Goal: Task Accomplishment & Management: Use online tool/utility

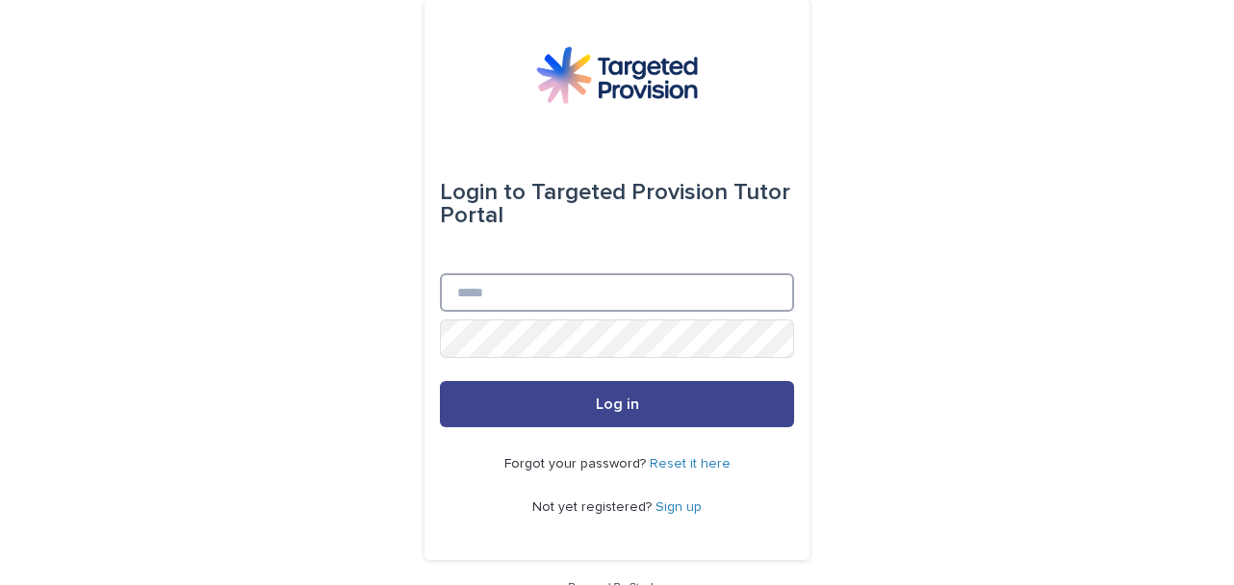
type input "**********"
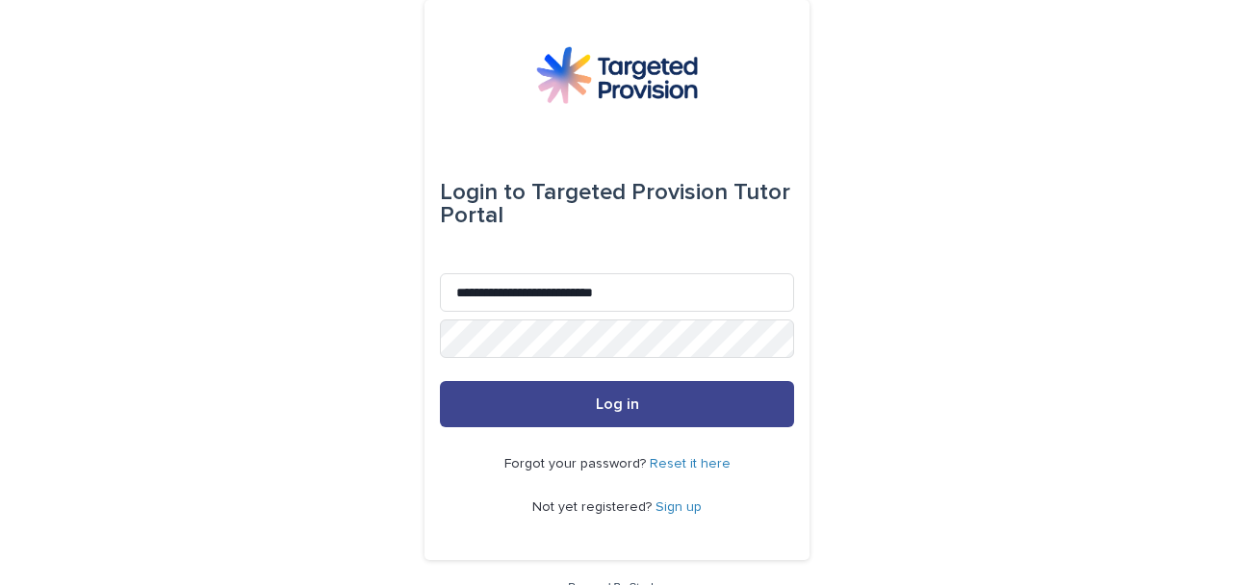
click at [516, 397] on button "Log in" at bounding box center [617, 404] width 354 height 46
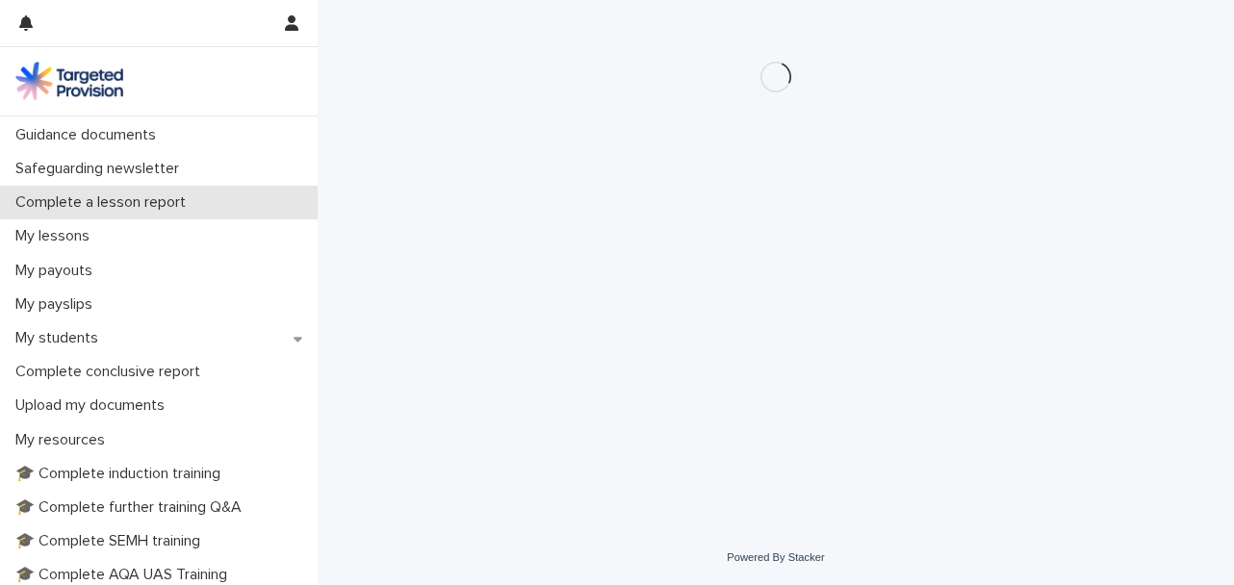
scroll to position [289, 0]
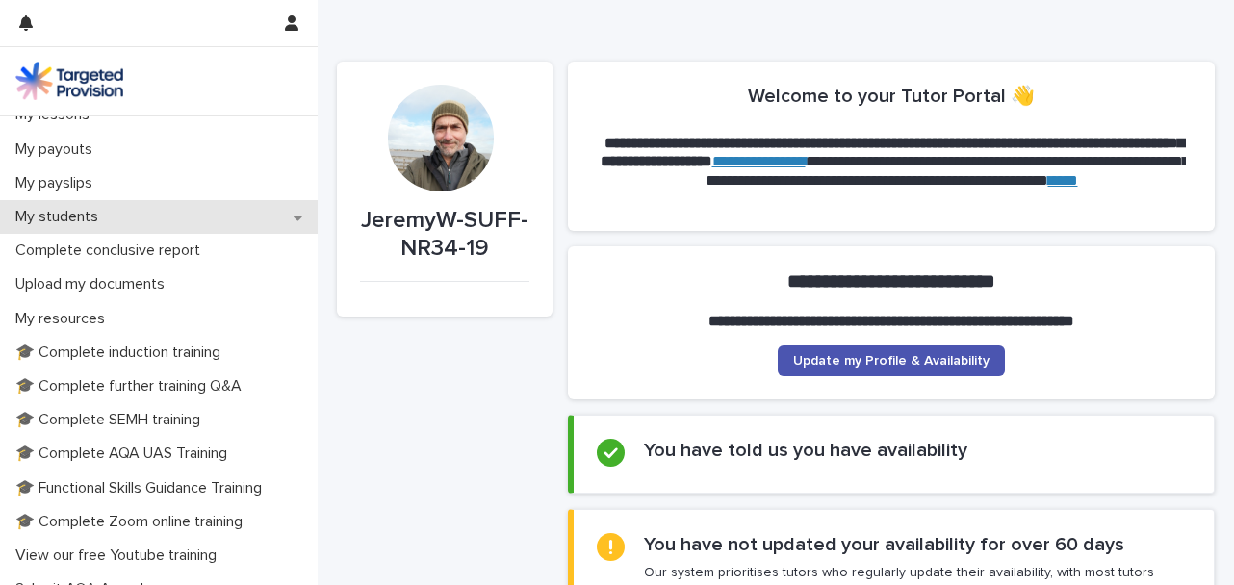
click at [169, 220] on div "My students" at bounding box center [159, 217] width 318 height 34
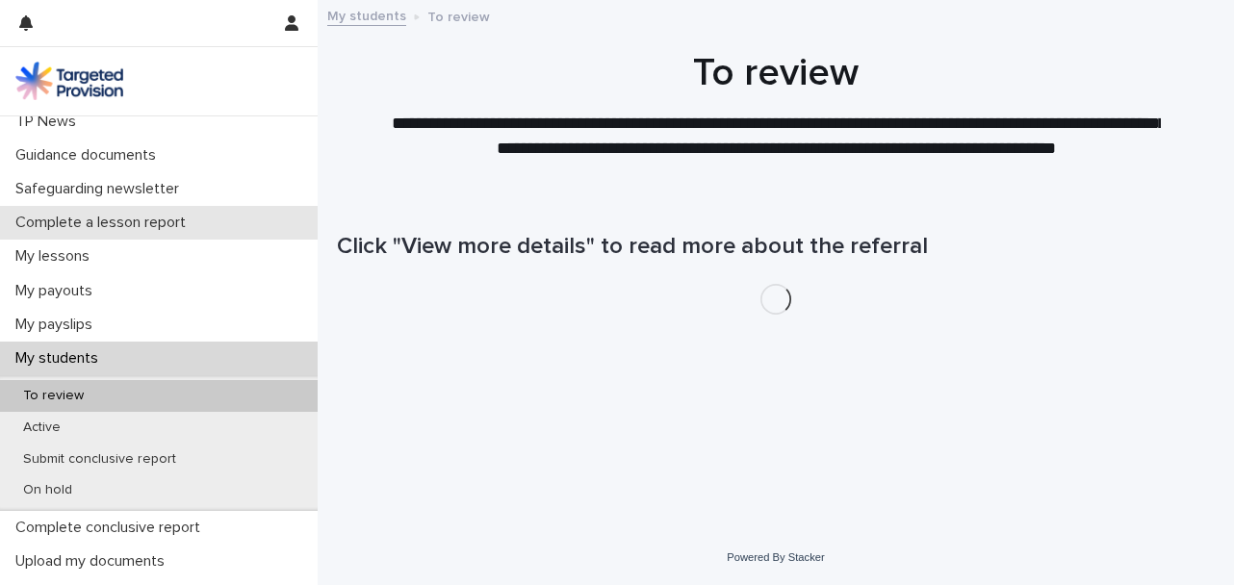
scroll to position [289, 0]
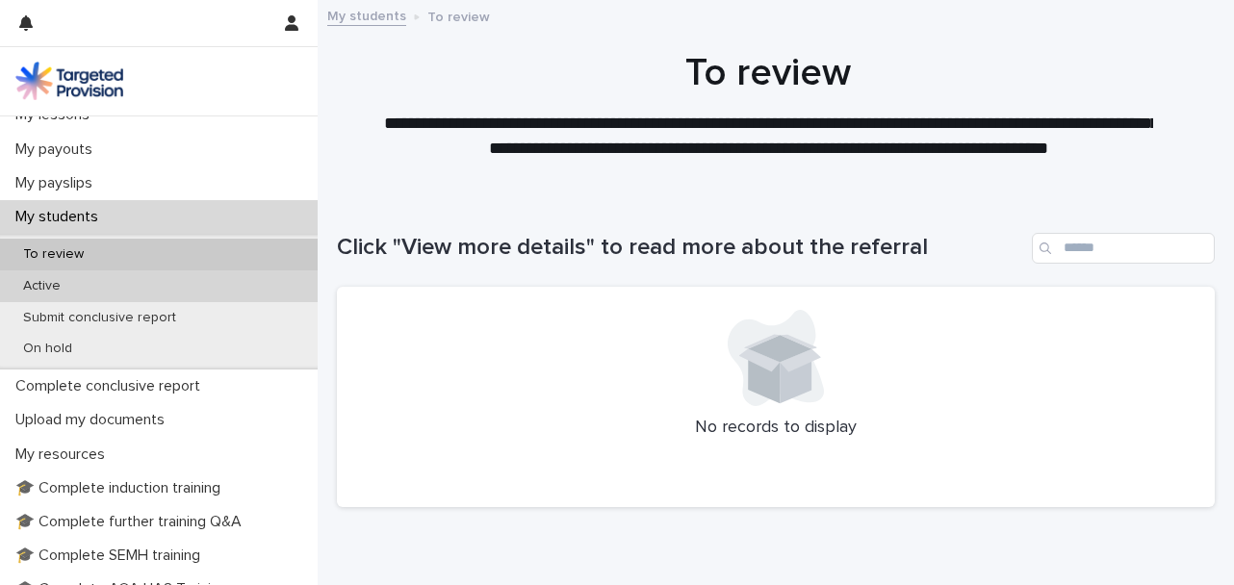
click at [160, 280] on div "Active" at bounding box center [159, 287] width 318 height 32
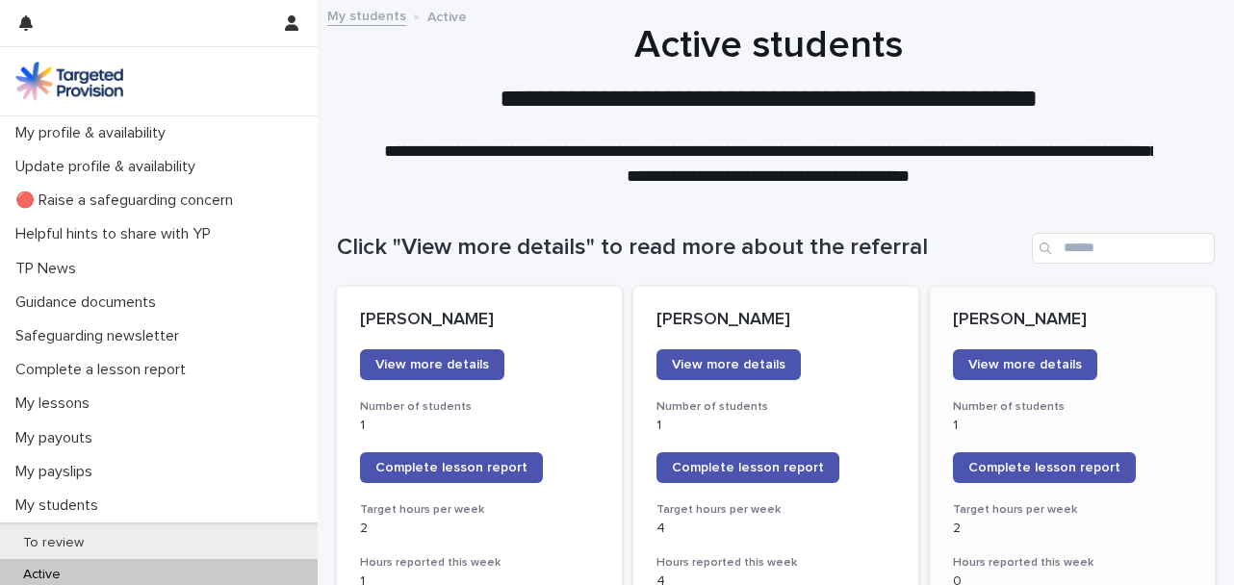
scroll to position [193, 0]
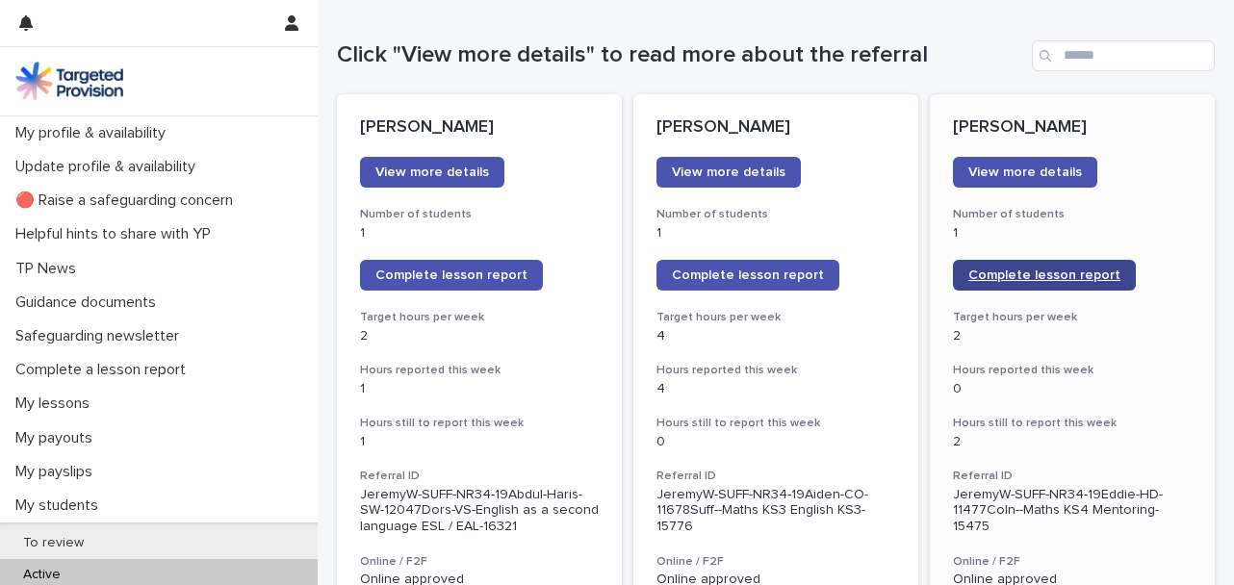
click at [1045, 272] on span "Complete lesson report" at bounding box center [1045, 275] width 152 height 13
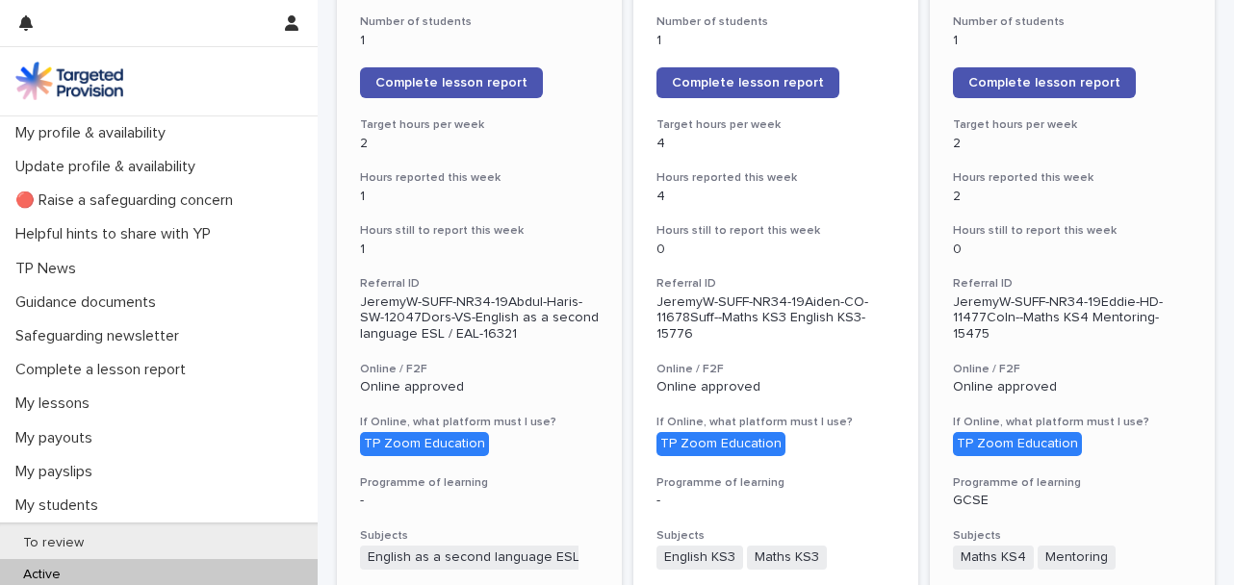
scroll to position [578, 0]
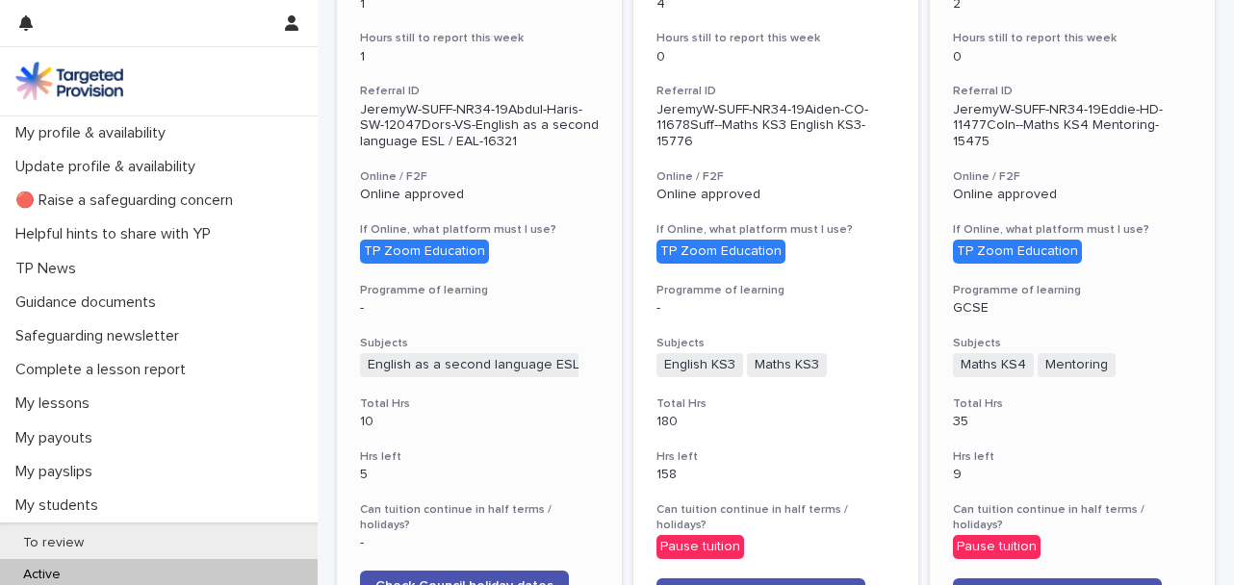
click at [493, 404] on h3 "Total Hrs" at bounding box center [479, 404] width 239 height 15
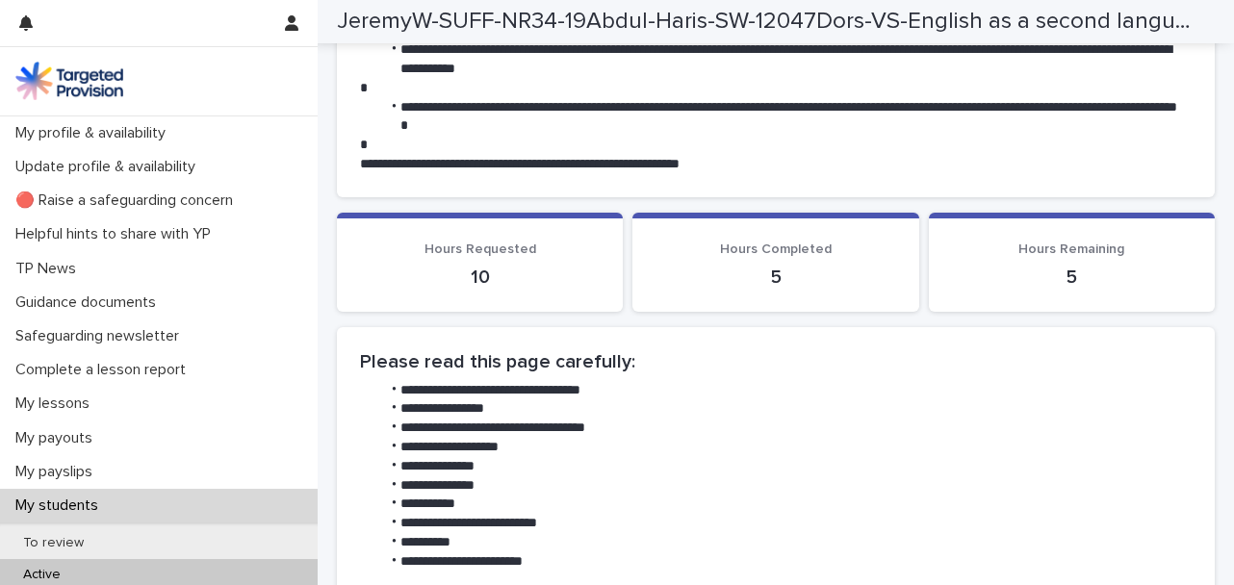
scroll to position [963, 0]
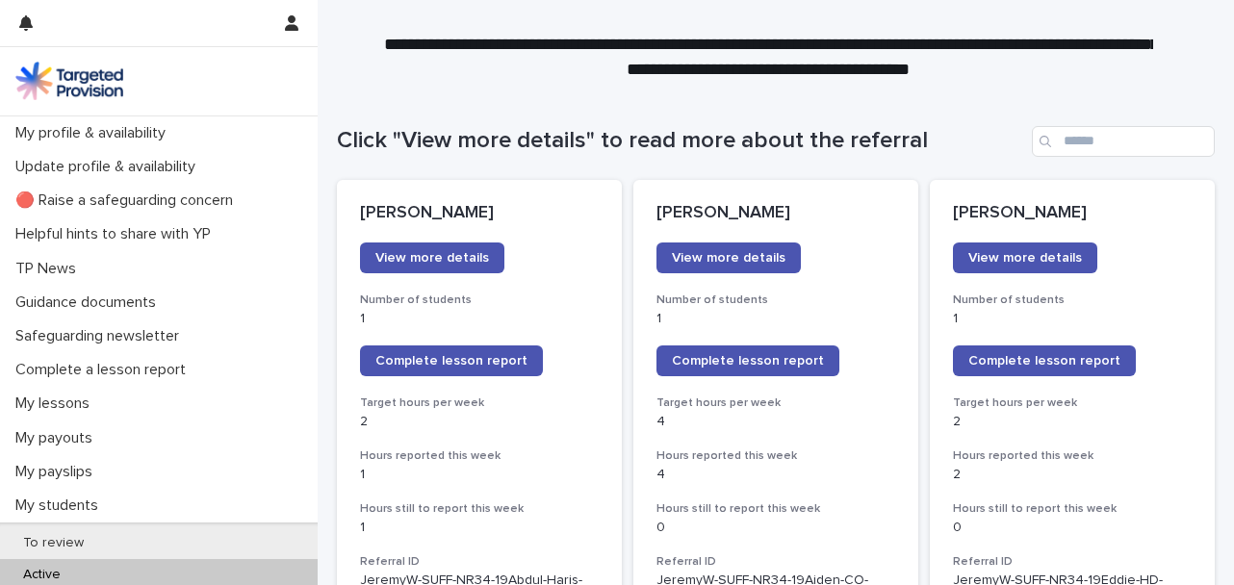
scroll to position [193, 0]
